Goal: Task Accomplishment & Management: Manage account settings

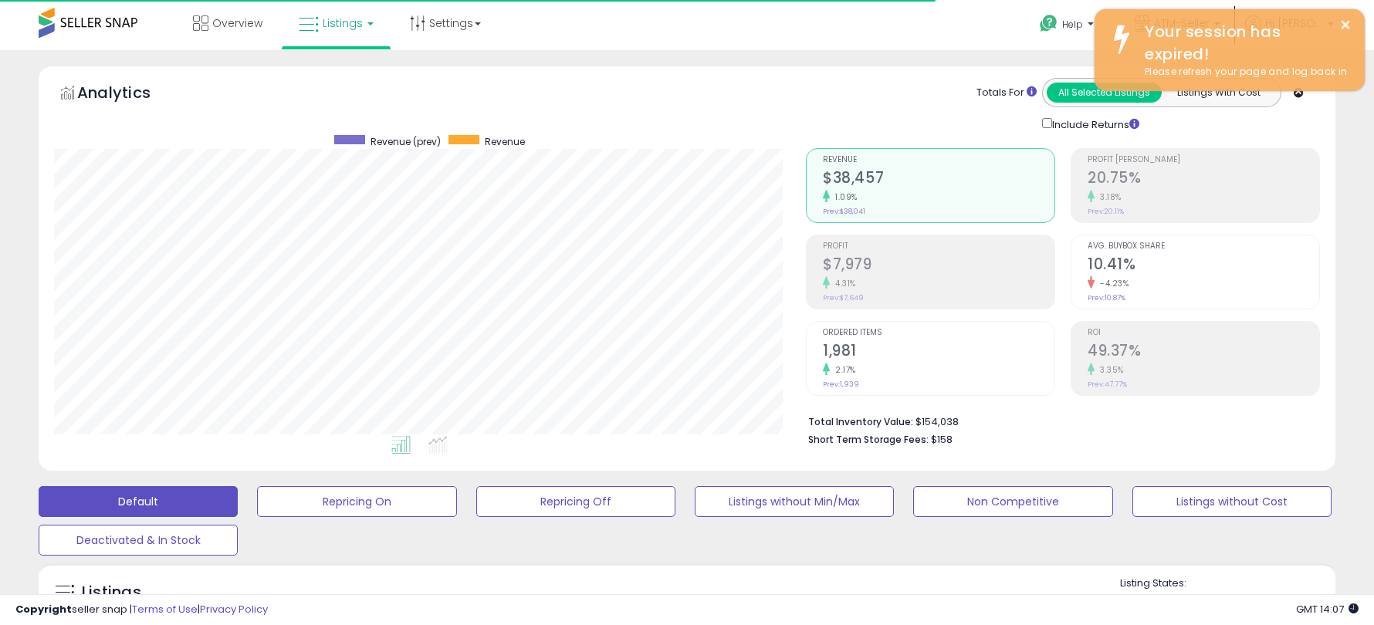
select select "**"
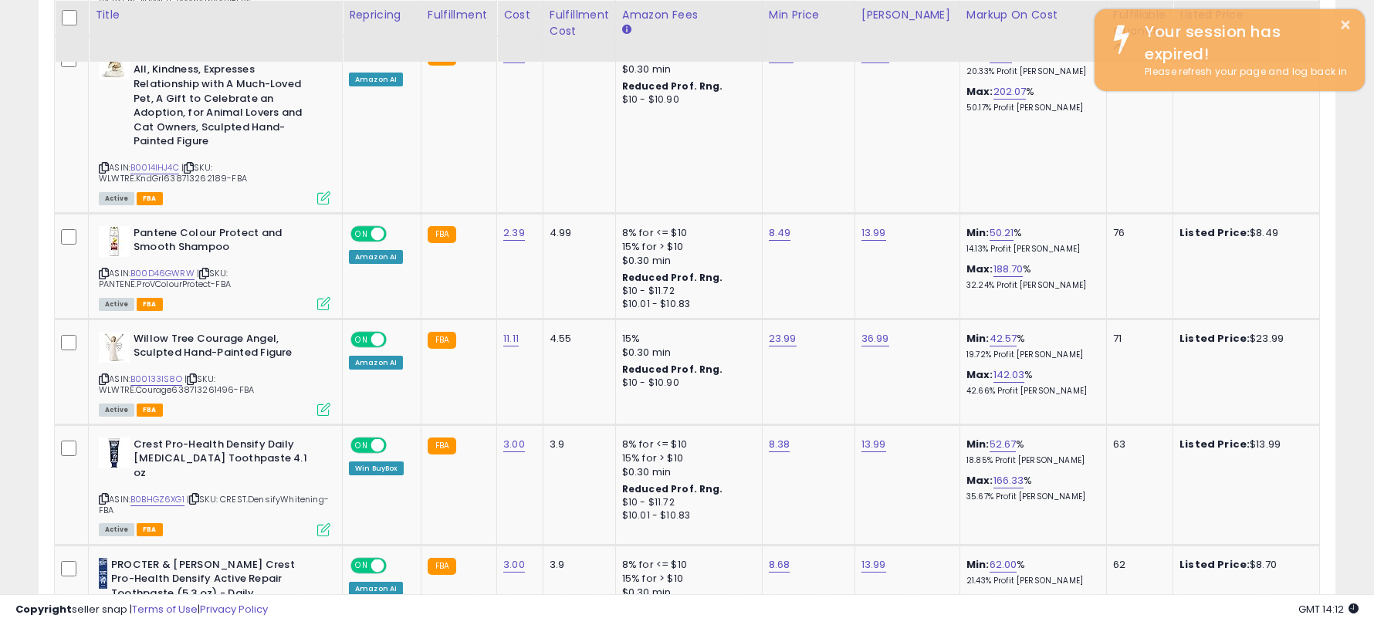
scroll to position [6558, 0]
